Goal: Information Seeking & Learning: Compare options

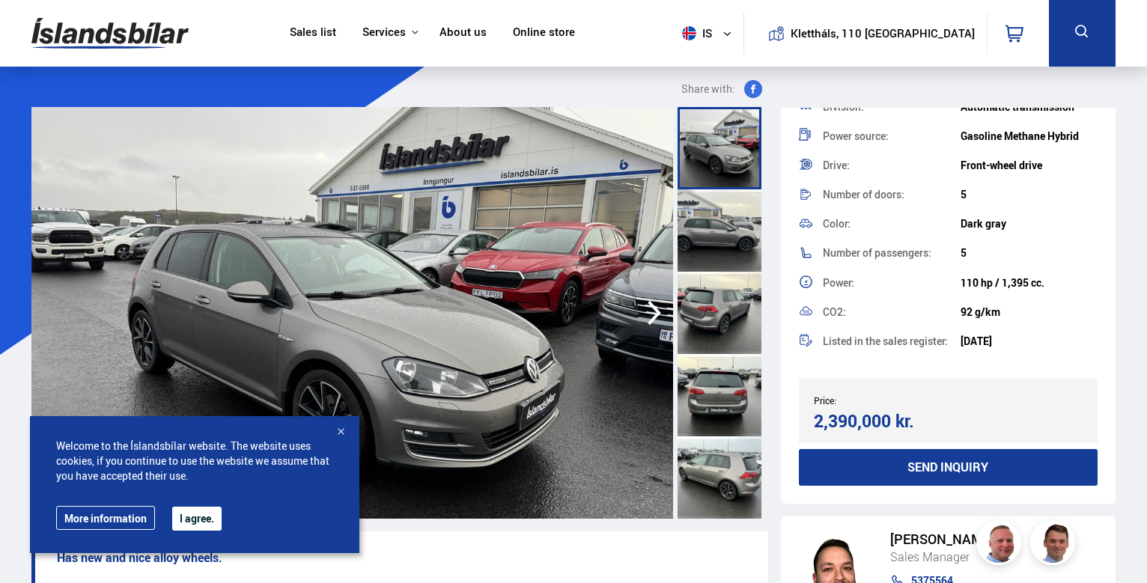
scroll to position [252, 0]
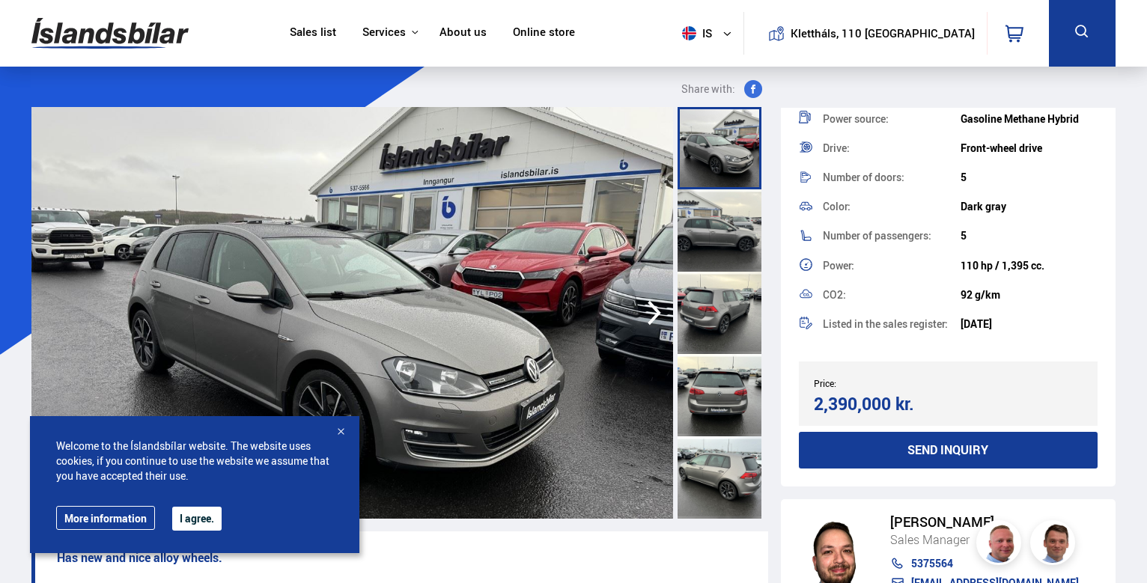
click at [210, 525] on font "I agree." at bounding box center [197, 518] width 34 height 14
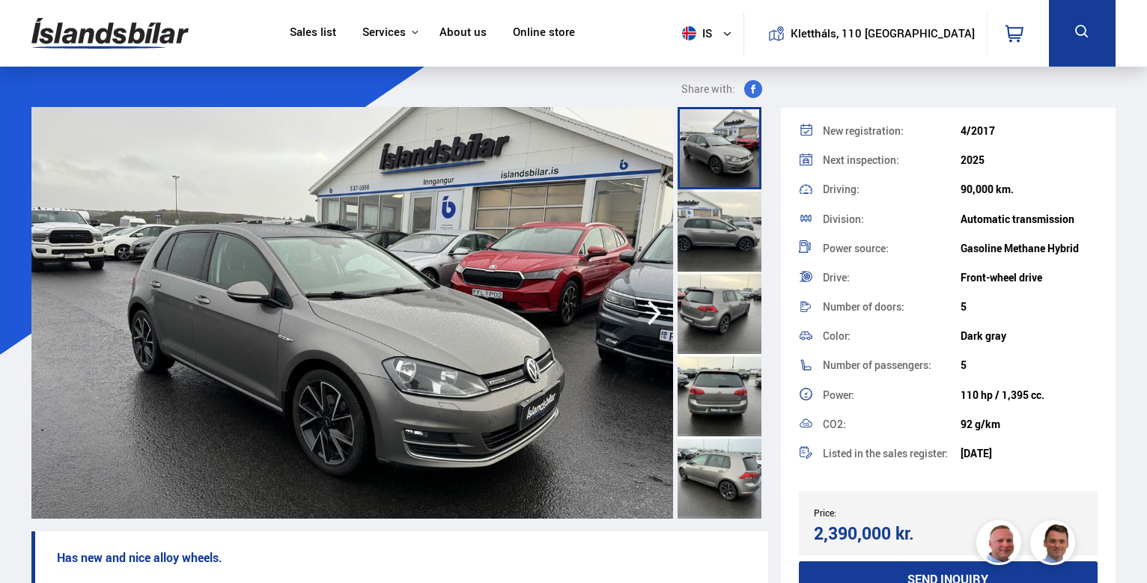
scroll to position [0, 0]
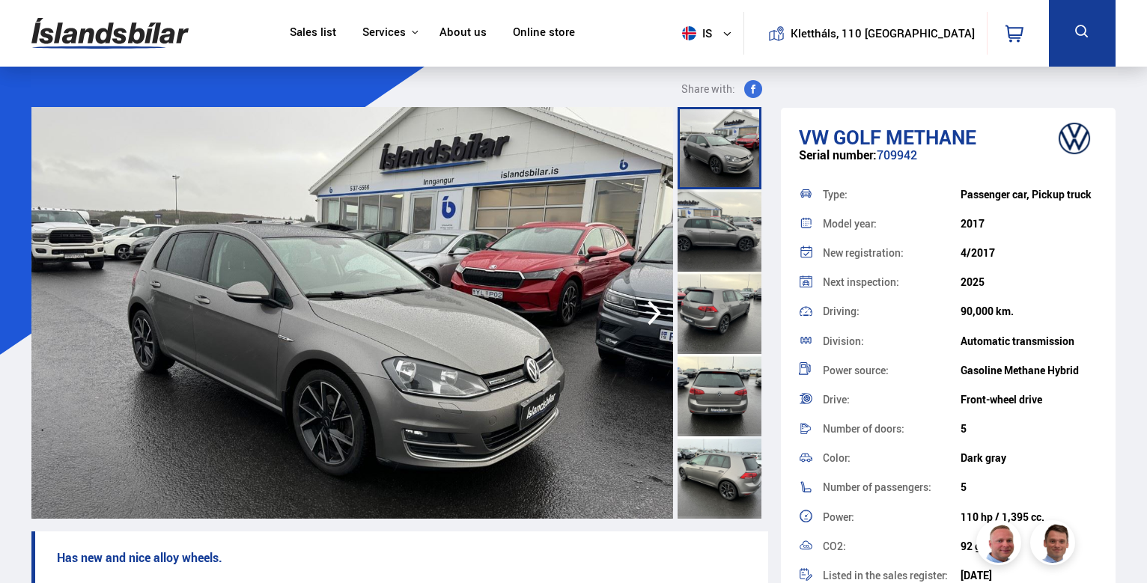
click at [650, 311] on icon "button" at bounding box center [654, 313] width 30 height 36
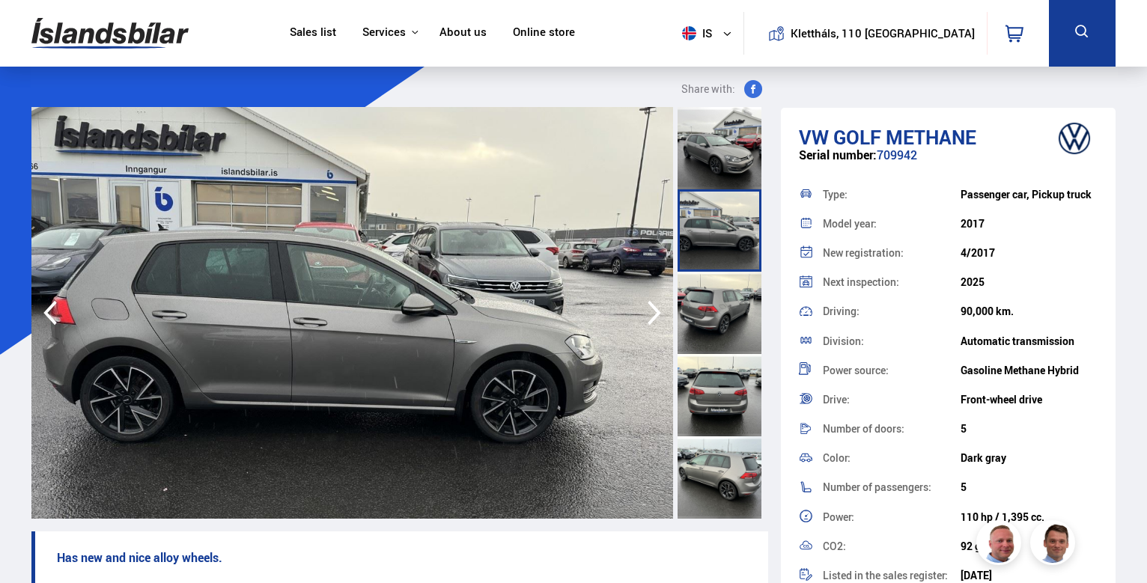
click at [650, 311] on icon "button" at bounding box center [654, 313] width 30 height 36
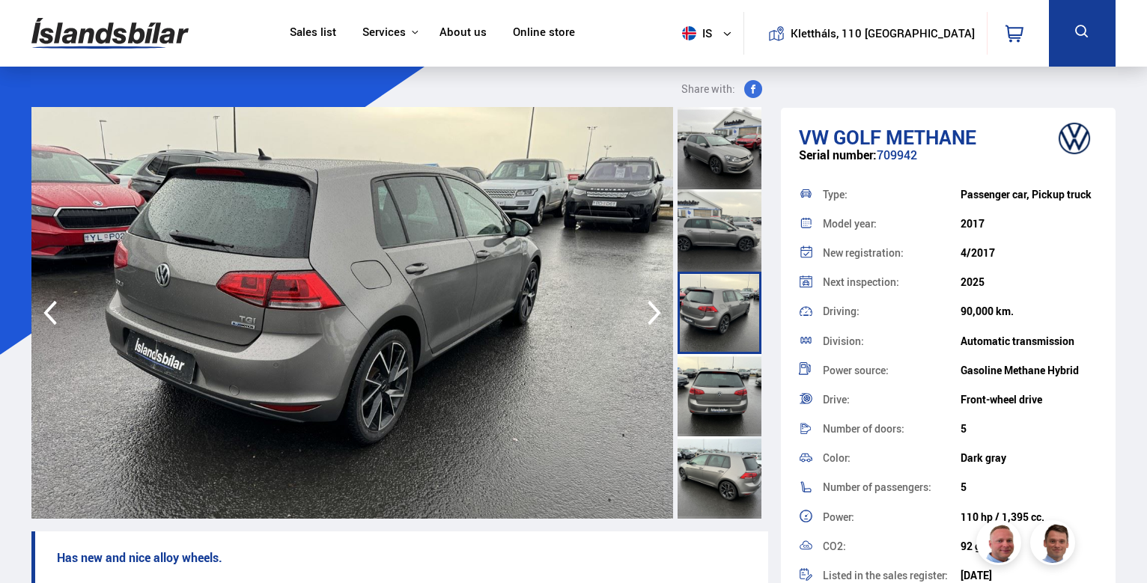
click at [650, 311] on icon "button" at bounding box center [654, 313] width 30 height 36
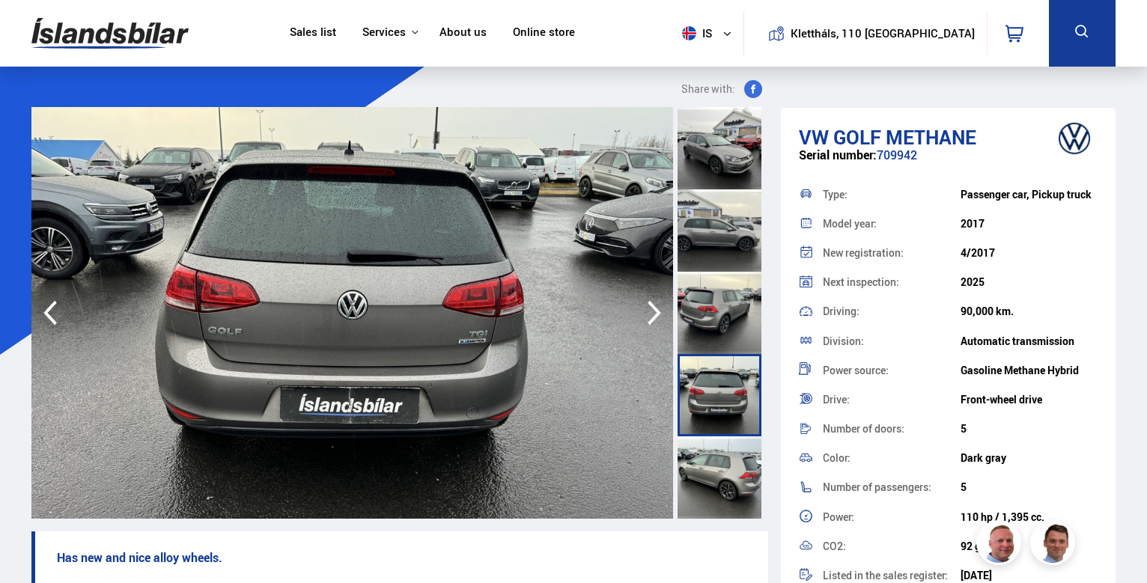
click at [650, 311] on icon "button" at bounding box center [654, 313] width 30 height 36
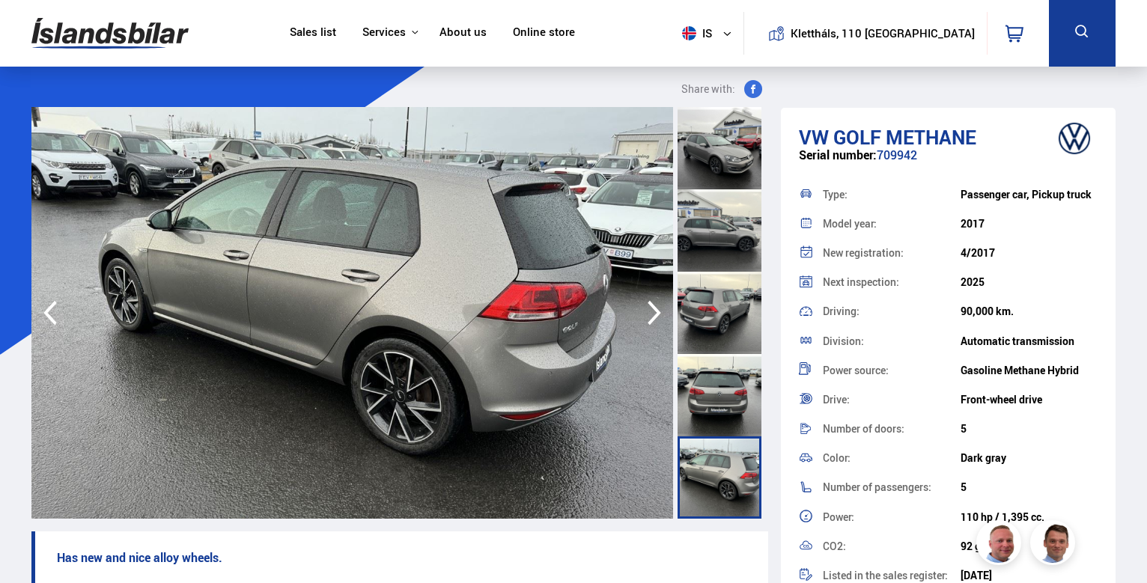
click at [650, 311] on icon "button" at bounding box center [654, 313] width 30 height 36
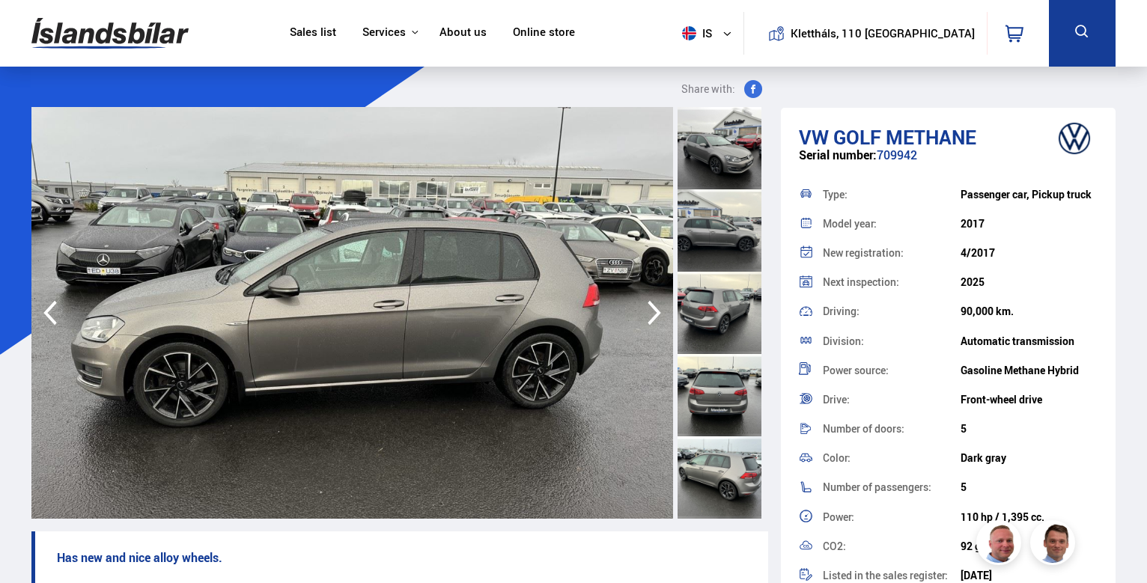
click at [650, 311] on icon "button" at bounding box center [654, 313] width 30 height 36
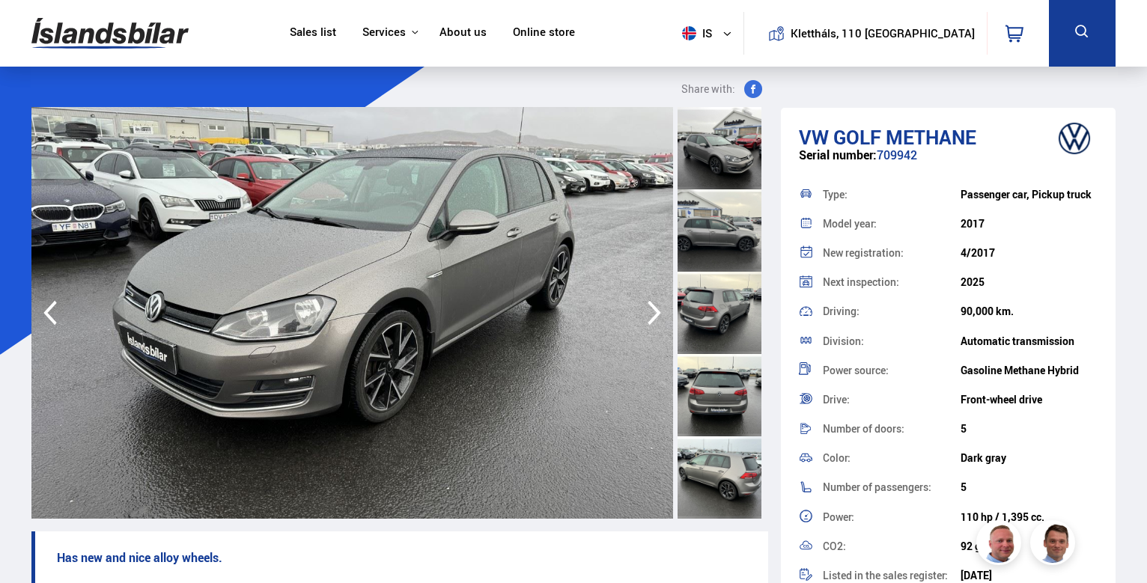
click at [650, 311] on icon "button" at bounding box center [654, 313] width 30 height 36
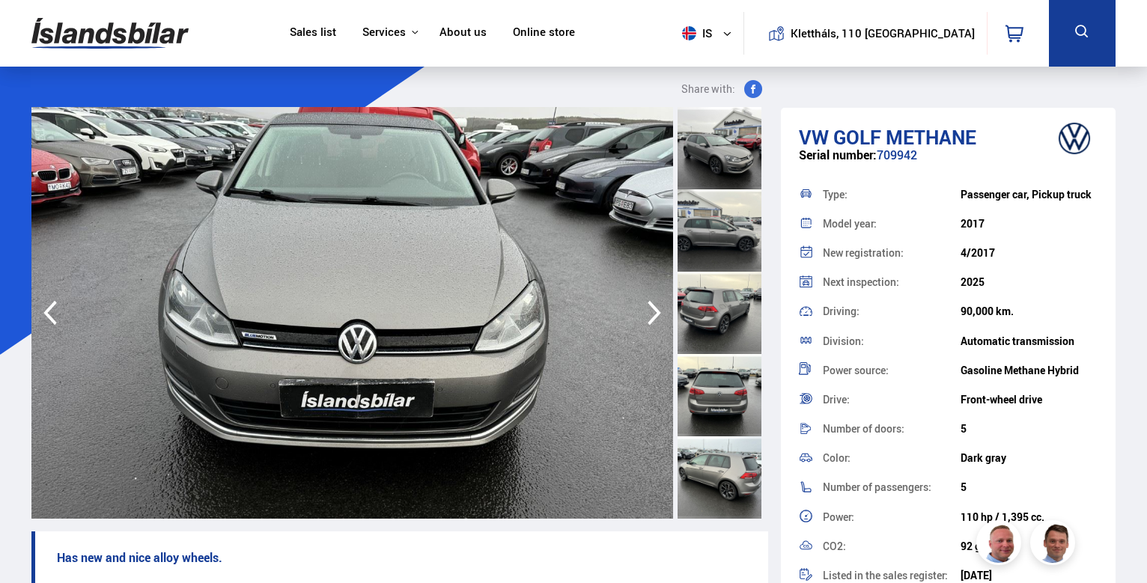
click at [650, 311] on icon "button" at bounding box center [654, 313] width 30 height 36
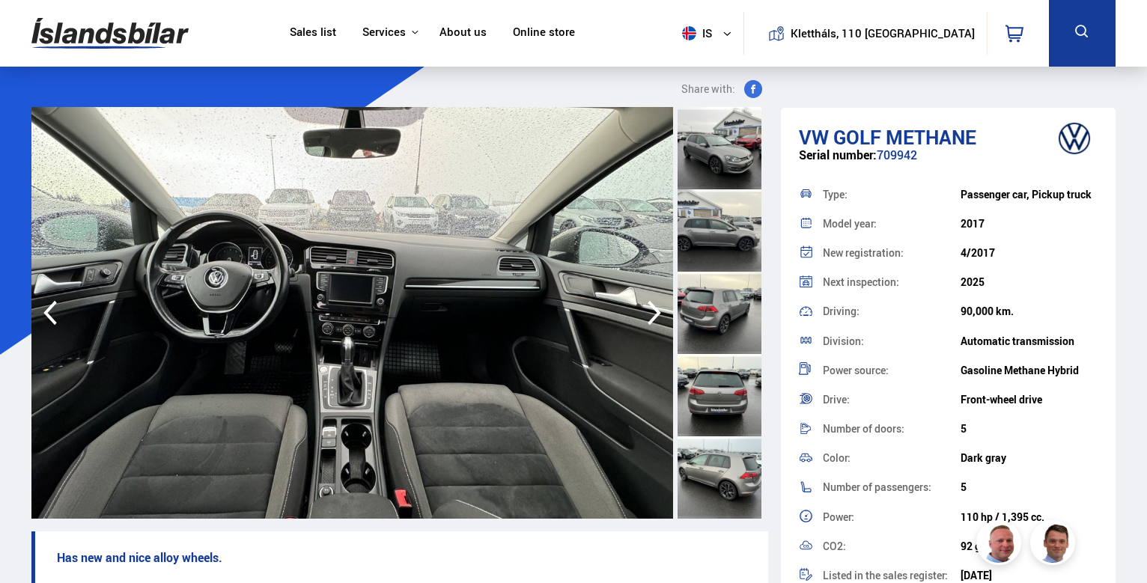
click at [651, 315] on icon "button" at bounding box center [654, 313] width 30 height 36
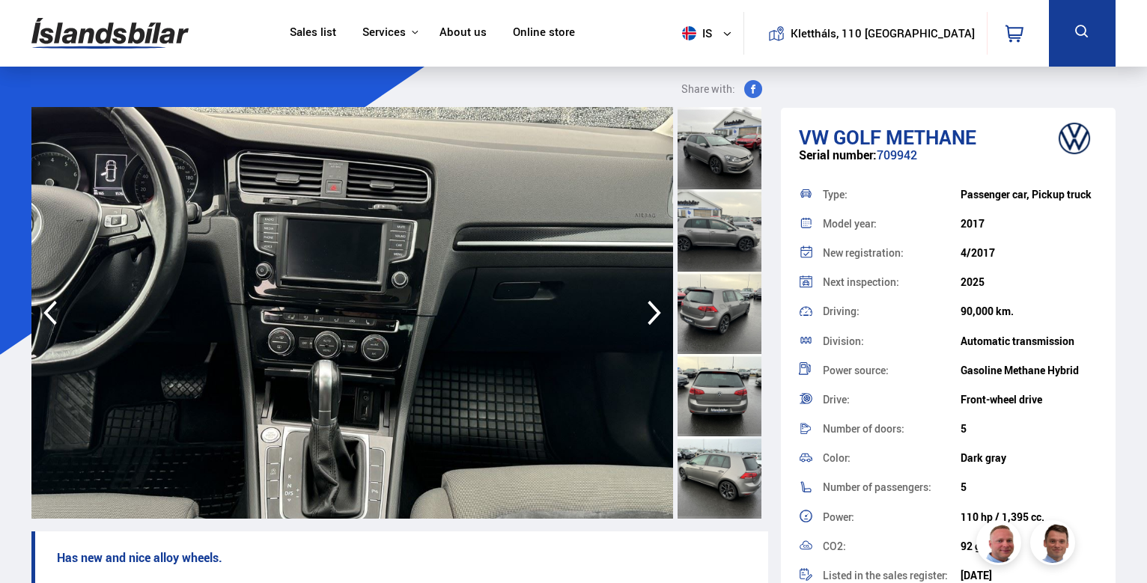
click at [651, 315] on icon "button" at bounding box center [654, 313] width 30 height 36
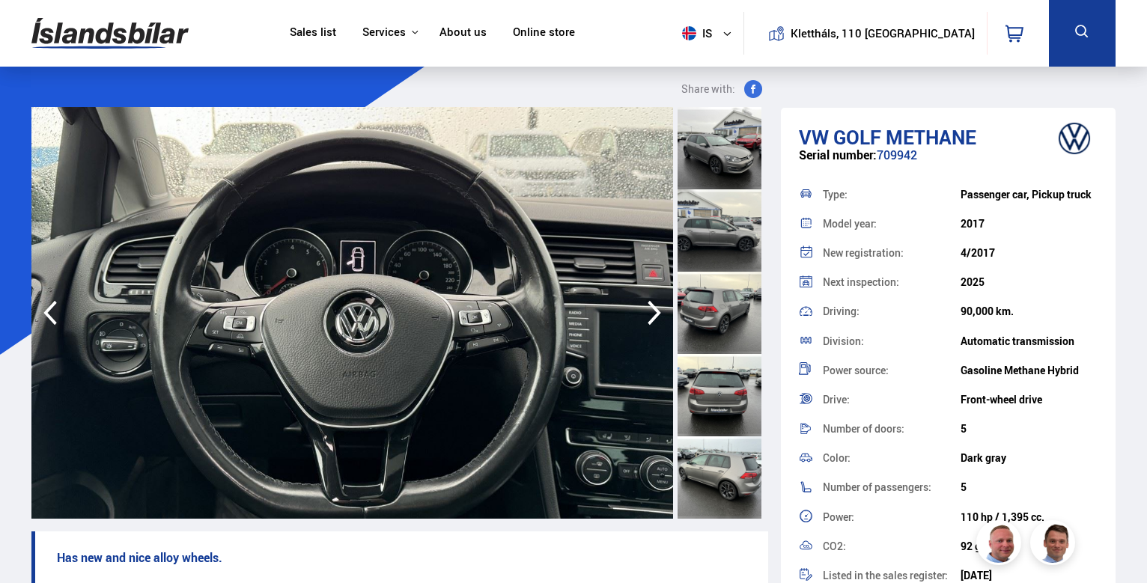
click at [651, 315] on icon "button" at bounding box center [654, 313] width 30 height 36
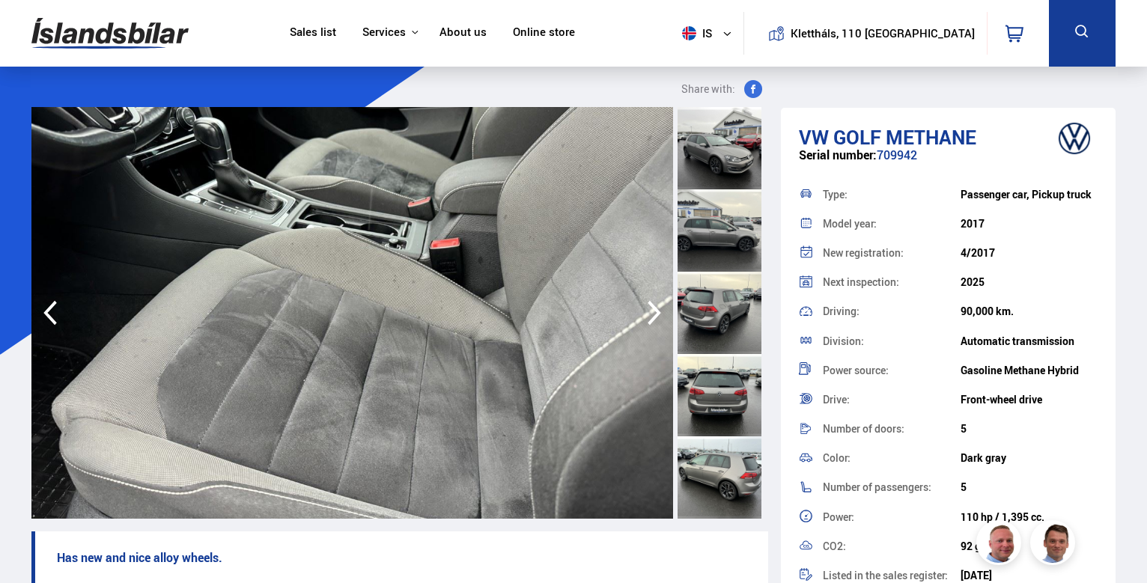
click at [651, 315] on icon "button" at bounding box center [654, 313] width 30 height 36
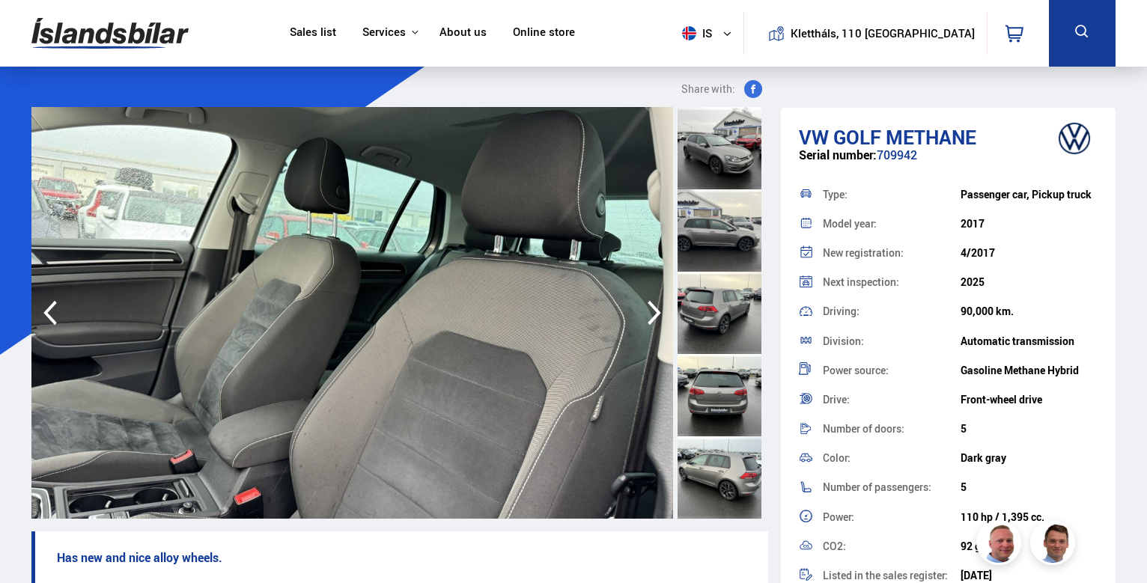
click at [654, 315] on icon "button" at bounding box center [654, 313] width 30 height 36
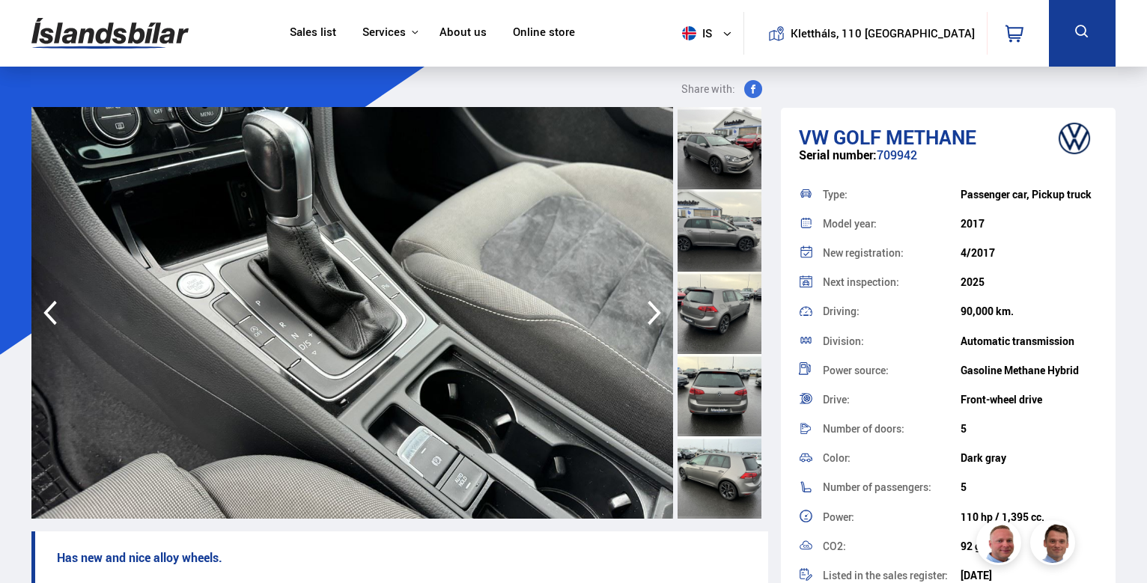
click at [654, 315] on icon "button" at bounding box center [654, 313] width 30 height 36
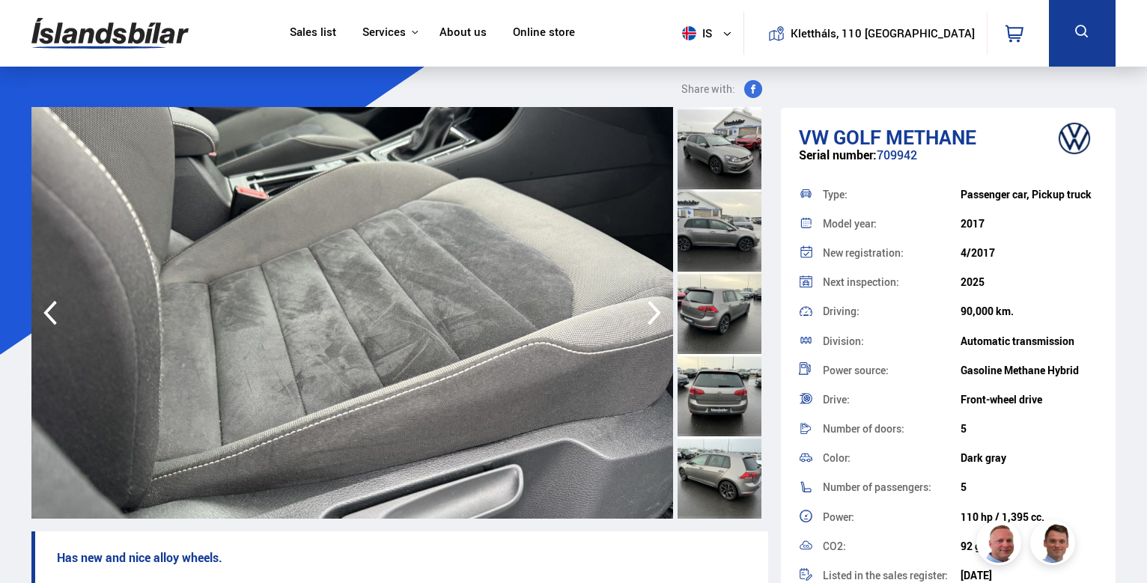
click at [654, 315] on icon "button" at bounding box center [654, 313] width 30 height 36
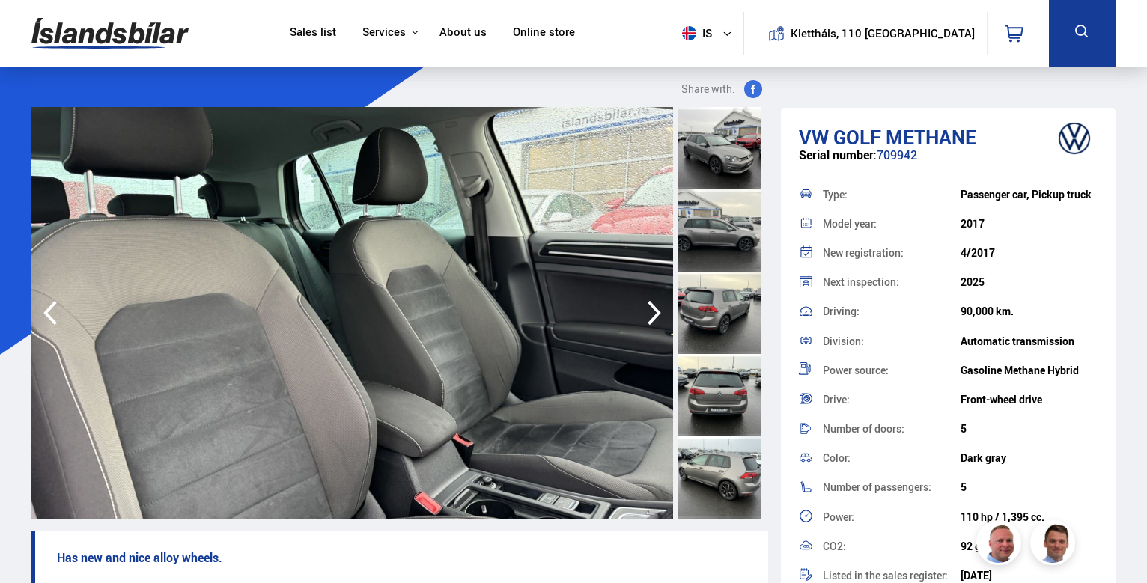
click at [654, 315] on icon "button" at bounding box center [654, 313] width 30 height 36
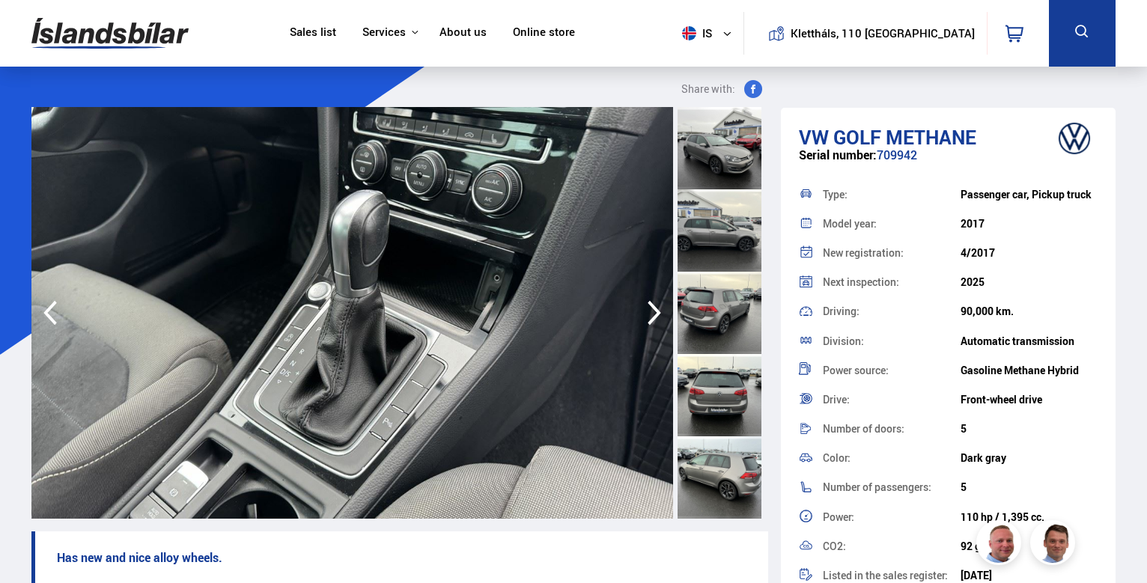
click at [654, 315] on icon "button" at bounding box center [654, 313] width 30 height 36
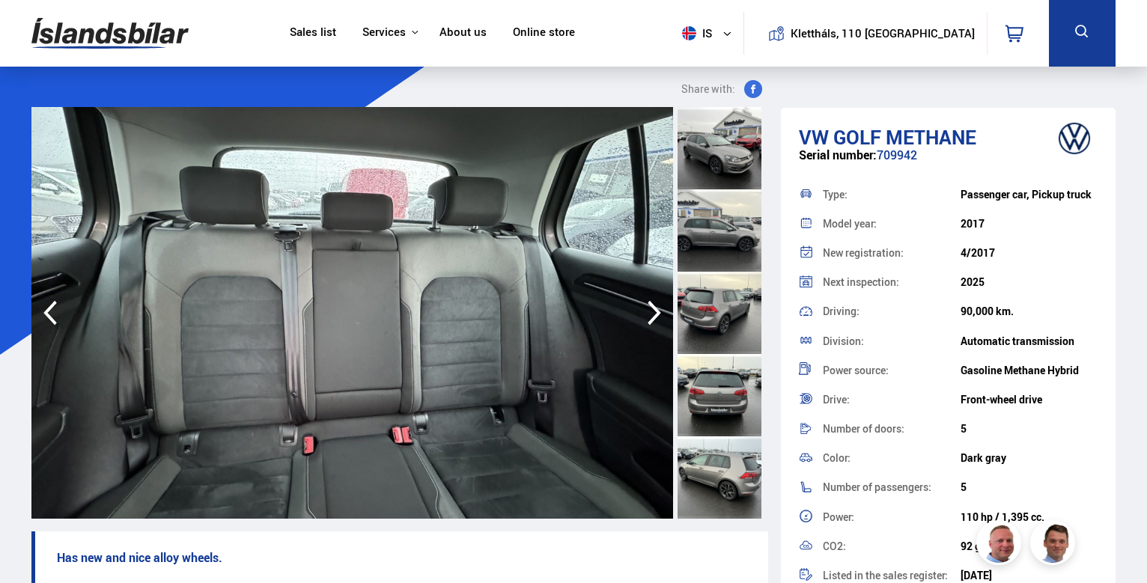
click at [654, 315] on icon "button" at bounding box center [654, 313] width 30 height 36
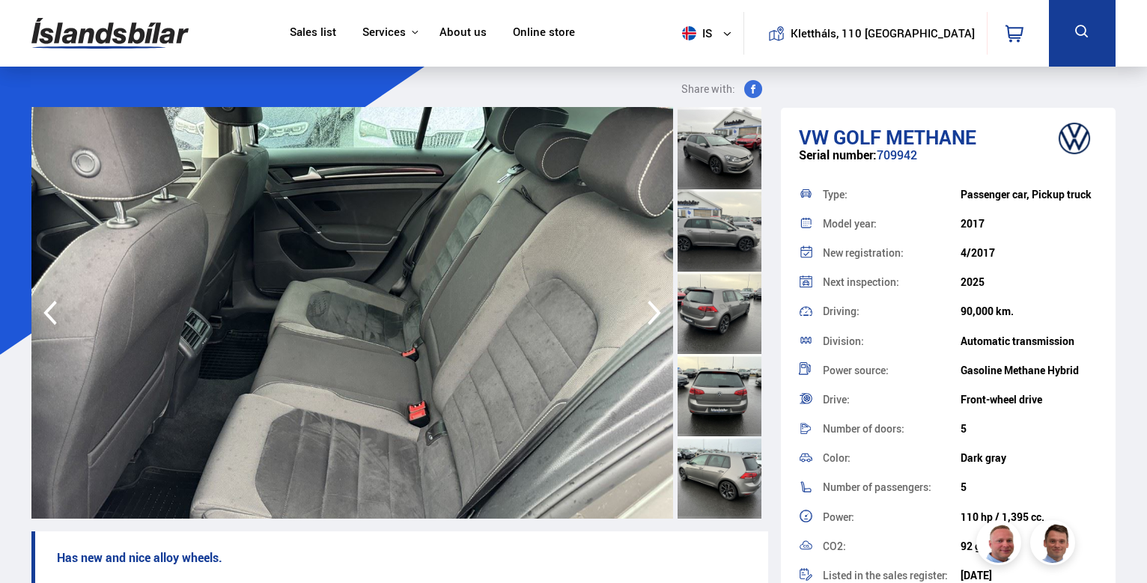
click at [654, 315] on icon "button" at bounding box center [654, 313] width 30 height 36
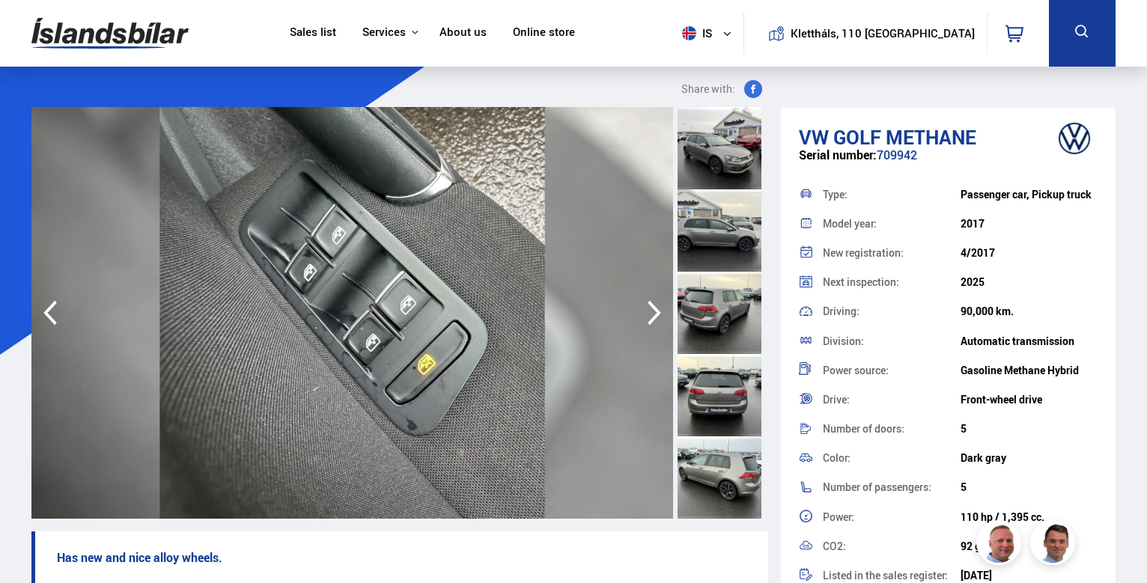
click at [654, 315] on icon "button" at bounding box center [654, 313] width 30 height 36
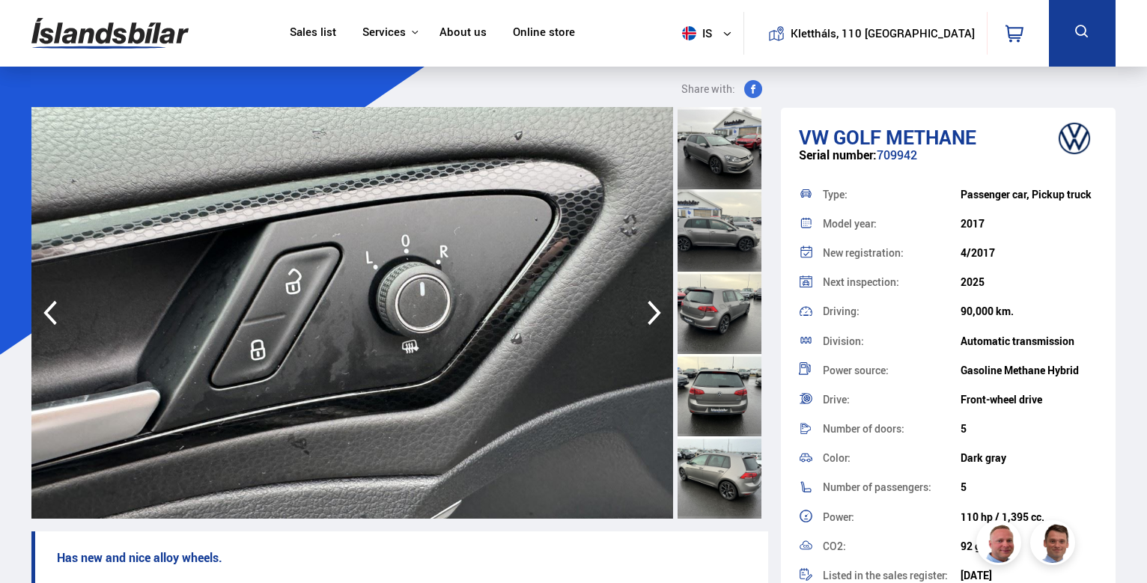
click at [654, 315] on icon "button" at bounding box center [654, 313] width 30 height 36
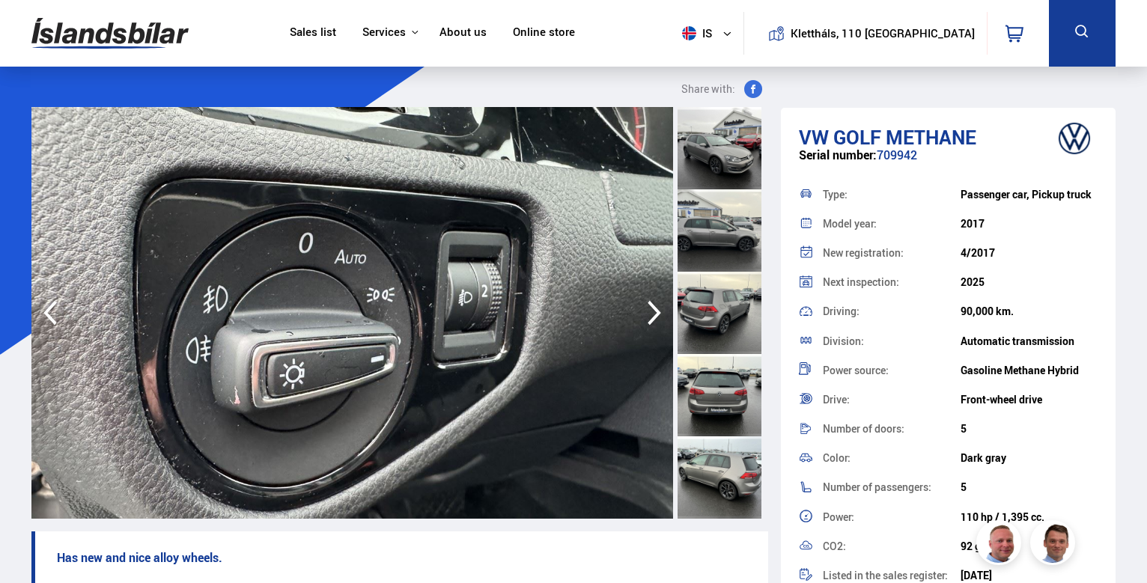
click at [654, 315] on icon "button" at bounding box center [654, 313] width 30 height 36
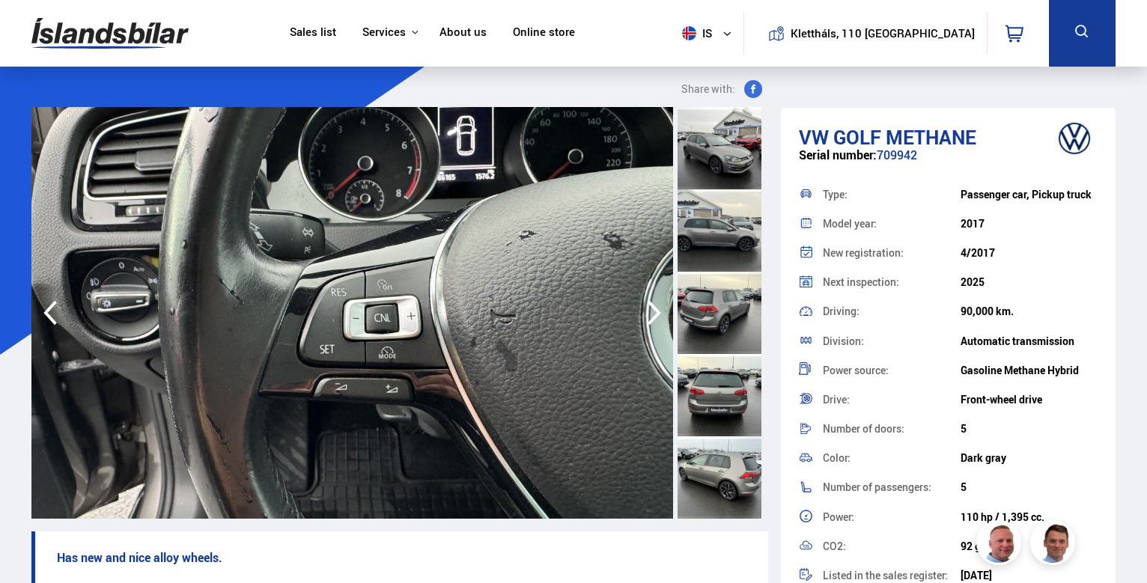
click at [654, 315] on icon "button" at bounding box center [654, 313] width 30 height 36
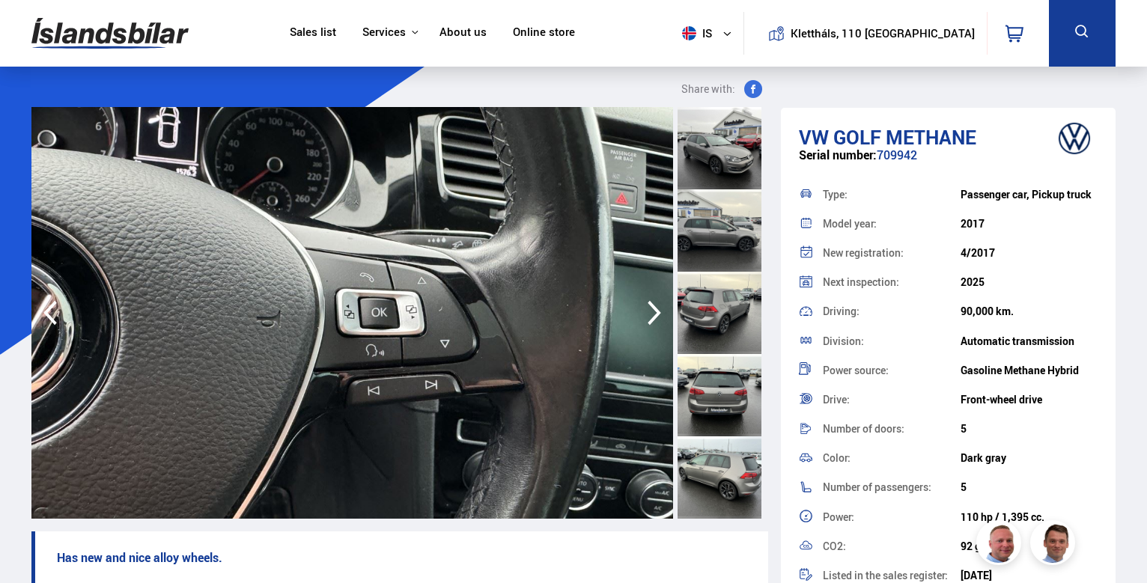
click at [45, 309] on icon "button" at bounding box center [50, 313] width 30 height 36
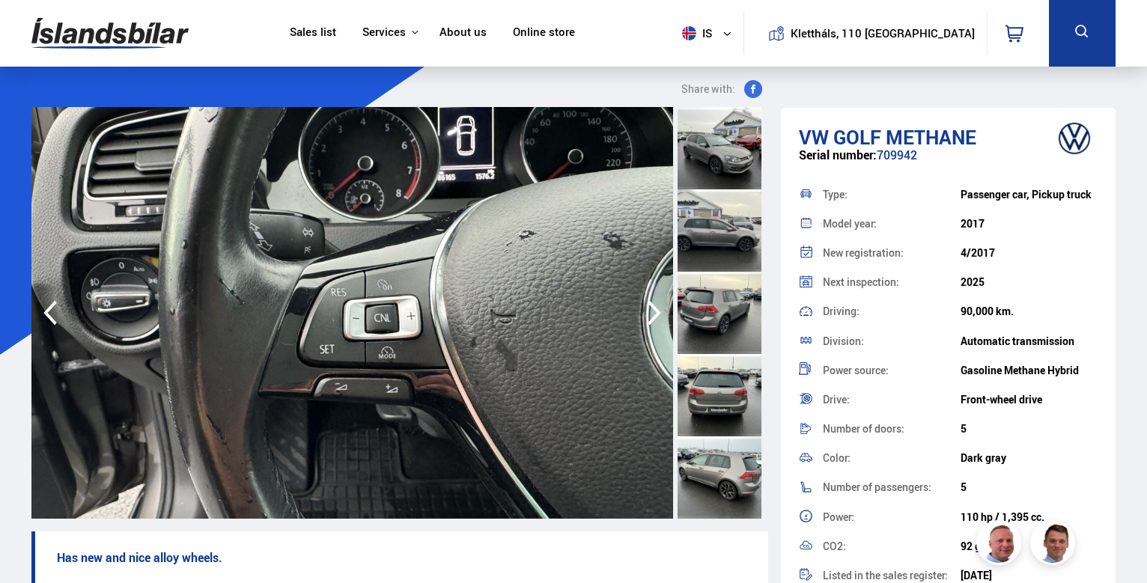
click at [642, 301] on icon "button" at bounding box center [654, 313] width 30 height 36
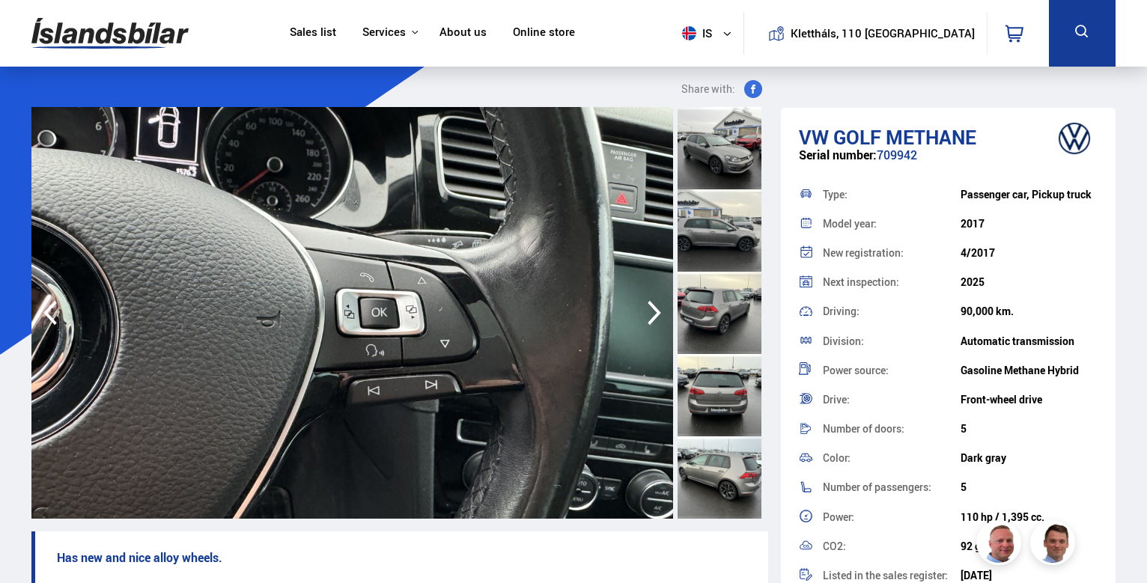
click at [642, 301] on icon "button" at bounding box center [654, 313] width 30 height 36
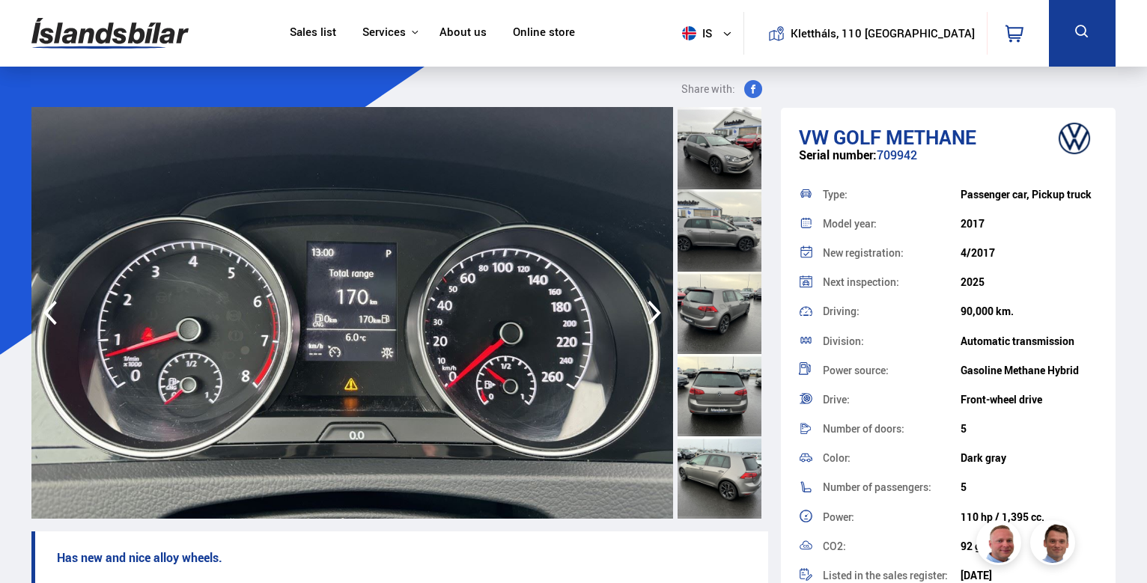
click at [642, 301] on icon "button" at bounding box center [654, 313] width 30 height 36
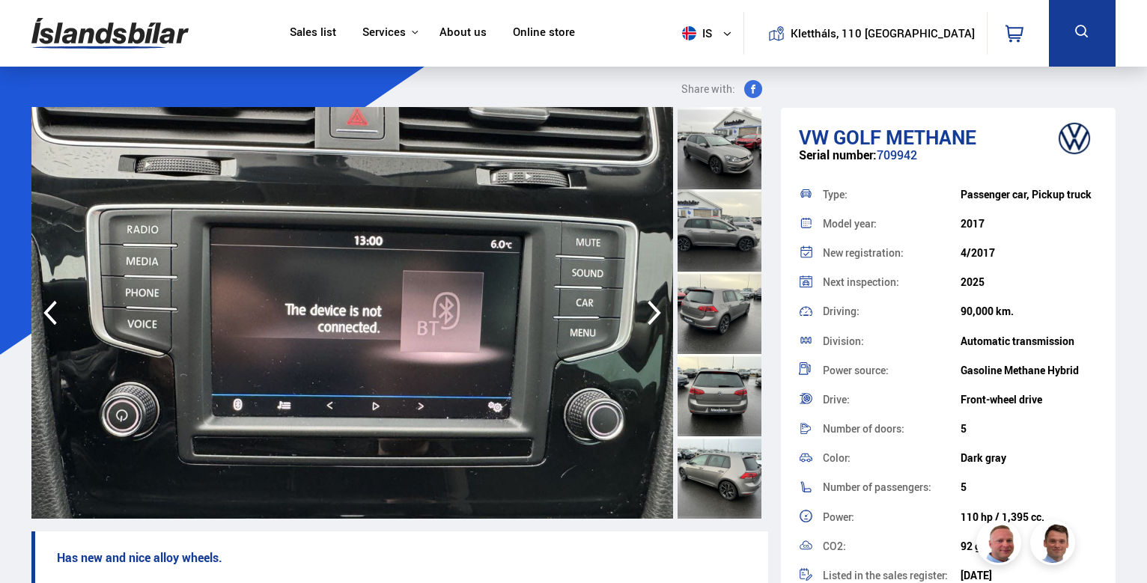
click at [642, 301] on icon "button" at bounding box center [654, 313] width 30 height 36
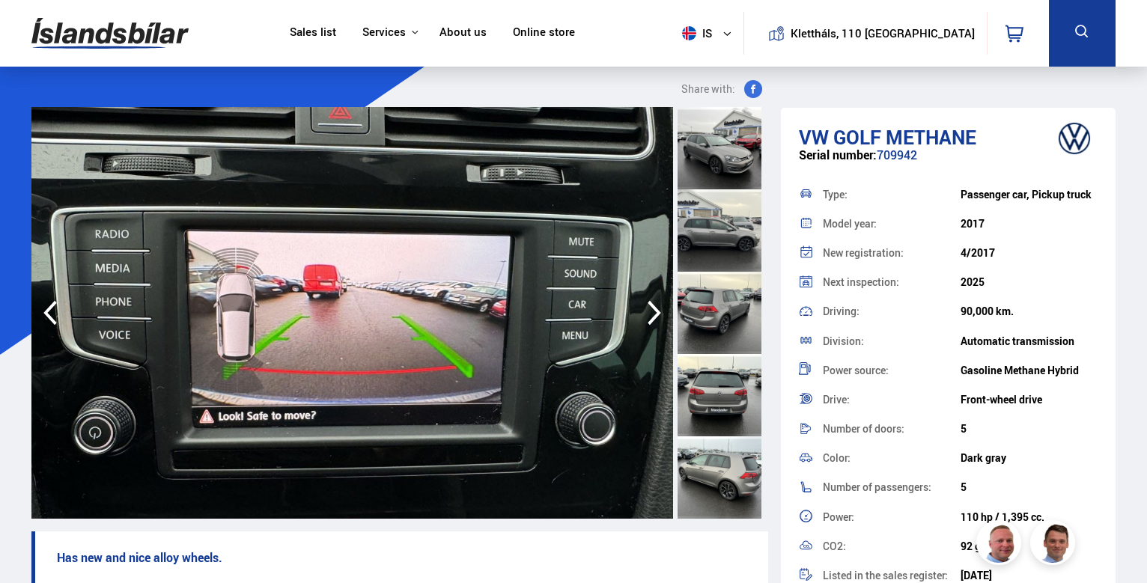
click at [642, 301] on icon "button" at bounding box center [654, 313] width 30 height 36
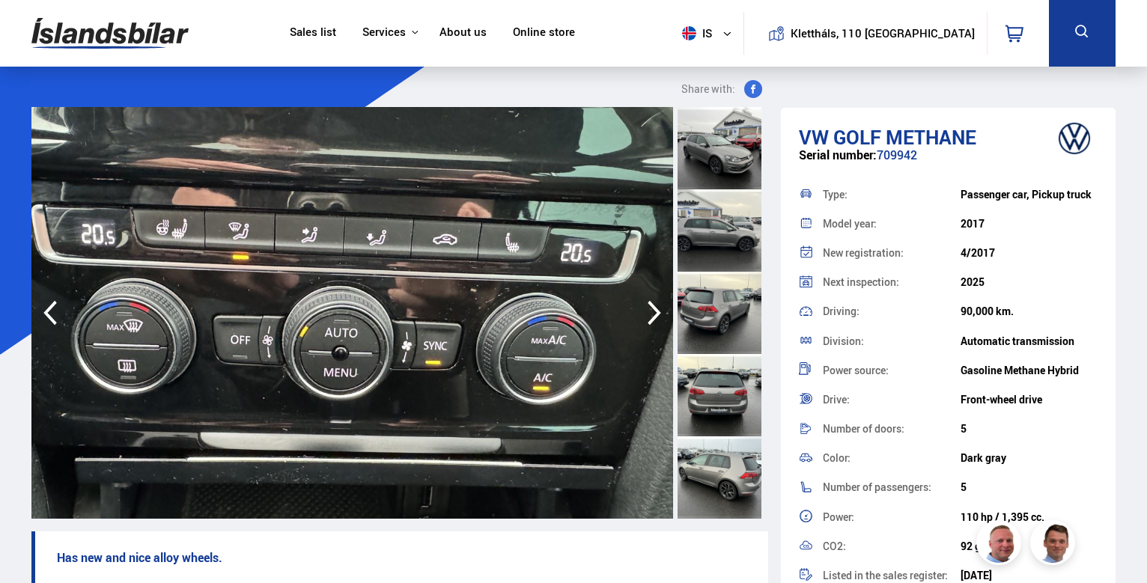
click at [642, 301] on icon "button" at bounding box center [654, 313] width 30 height 36
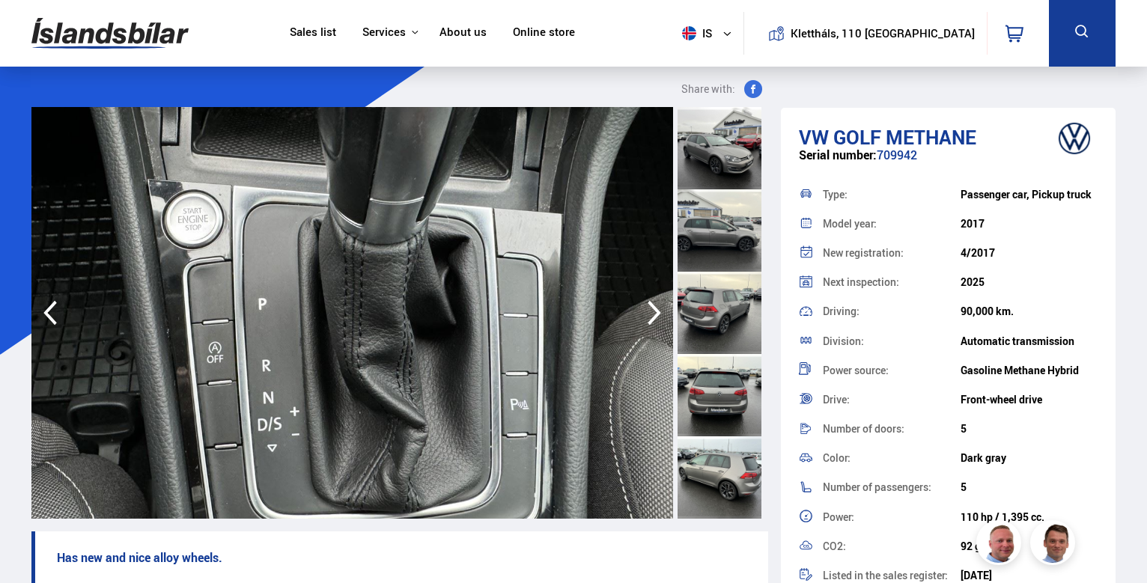
click at [639, 303] on icon "button" at bounding box center [654, 313] width 30 height 36
